Goal: Task Accomplishment & Management: Manage account settings

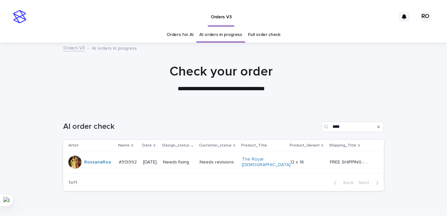
scroll to position [21, 0]
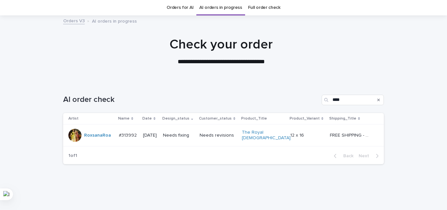
drag, startPoint x: 377, startPoint y: 57, endPoint x: 381, endPoint y: 56, distance: 4.0
click at [378, 57] on div "**********" at bounding box center [221, 51] width 327 height 29
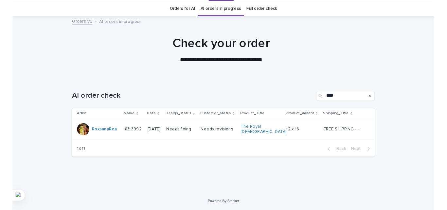
scroll to position [16, 0]
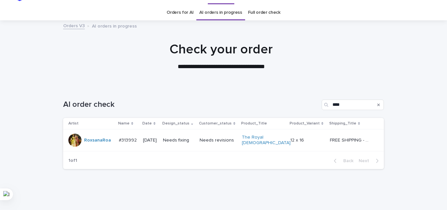
click at [181, 140] on p "Needs fixing" at bounding box center [178, 141] width 31 height 6
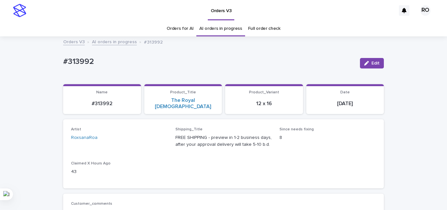
click at [85, 61] on p "#313992" at bounding box center [209, 61] width 292 height 9
copy p "313992"
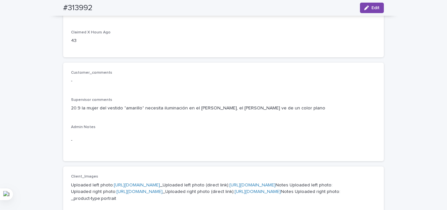
scroll to position [164, 0]
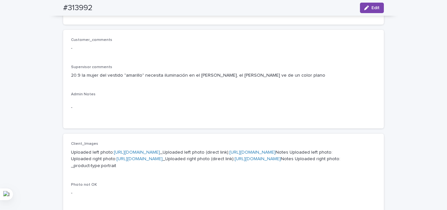
click at [368, 5] on button "Edit" at bounding box center [372, 8] width 24 height 10
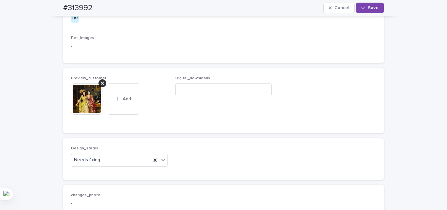
scroll to position [458, 0]
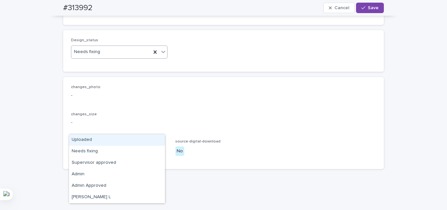
click at [95, 57] on div "Needs fixing" at bounding box center [111, 51] width 80 height 11
drag, startPoint x: 96, startPoint y: 138, endPoint x: 94, endPoint y: 112, distance: 26.6
click at [97, 139] on div "Uploaded" at bounding box center [117, 139] width 96 height 11
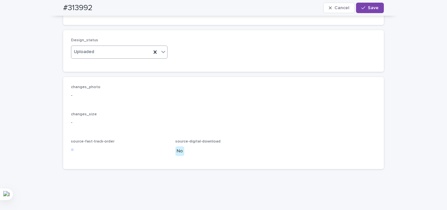
click at [89, 9] on button "Add" at bounding box center [86, 4] width 31 height 10
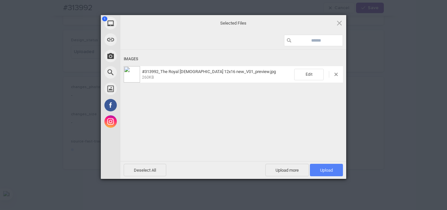
click at [330, 169] on span "Upload 1" at bounding box center [326, 170] width 13 height 5
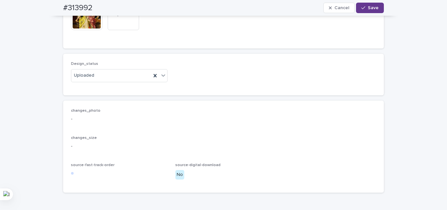
click at [371, 8] on span "Save" at bounding box center [373, 8] width 11 height 5
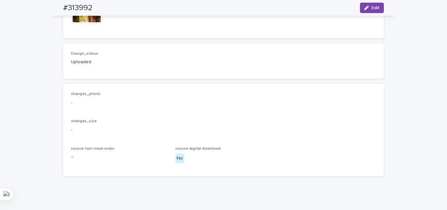
click at [324, 79] on div "Design_status Uploaded" at bounding box center [223, 61] width 321 height 35
